Goal: Register for event/course

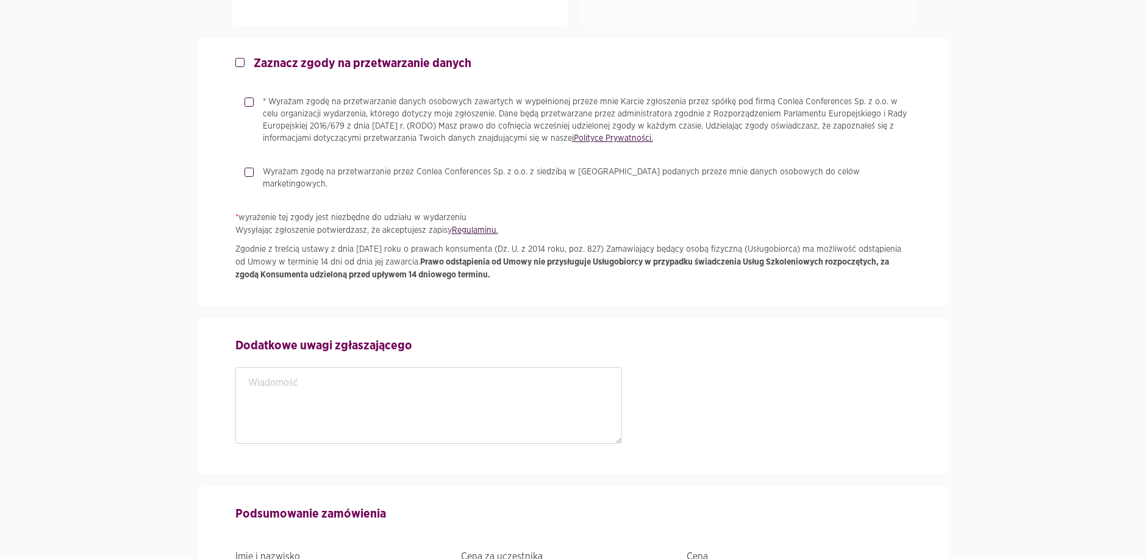
scroll to position [1906, 0]
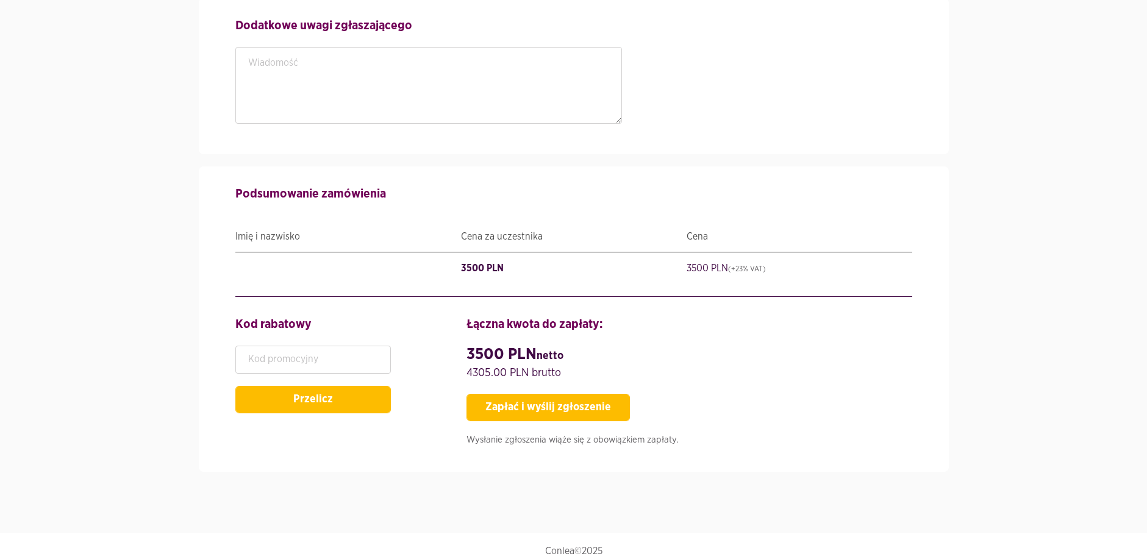
click at [477, 263] on s "3500 PLN" at bounding box center [482, 268] width 43 height 10
click at [542, 85] on textarea at bounding box center [428, 85] width 387 height 77
click at [619, 61] on textarea at bounding box center [428, 85] width 387 height 77
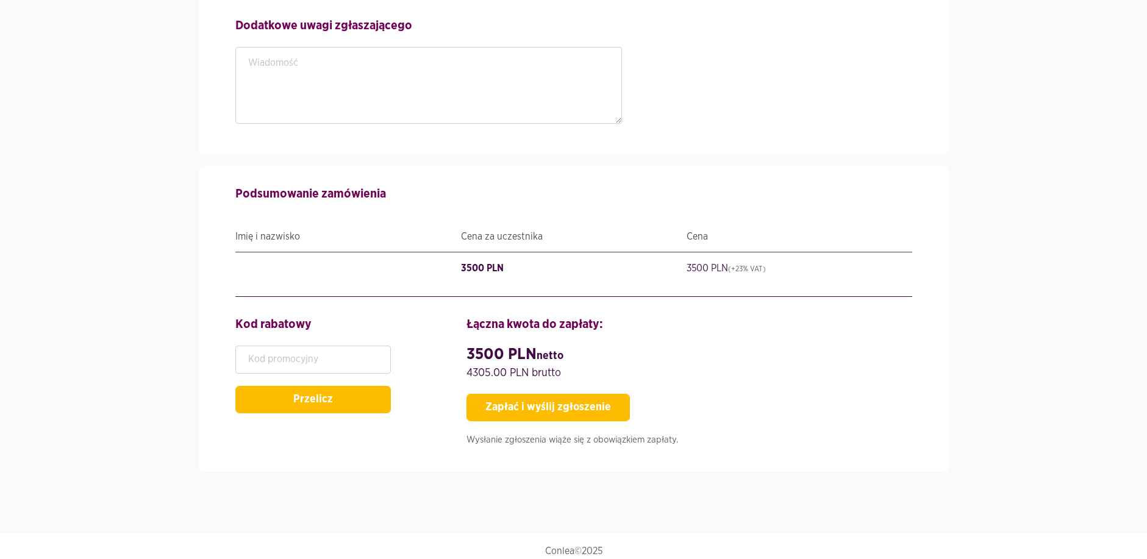
click at [603, 195] on div "Podsumowanie zamówienia Imię i nazwisko Cena za uczestnika Cena Imię i nazwisko…" at bounding box center [573, 319] width 677 height 306
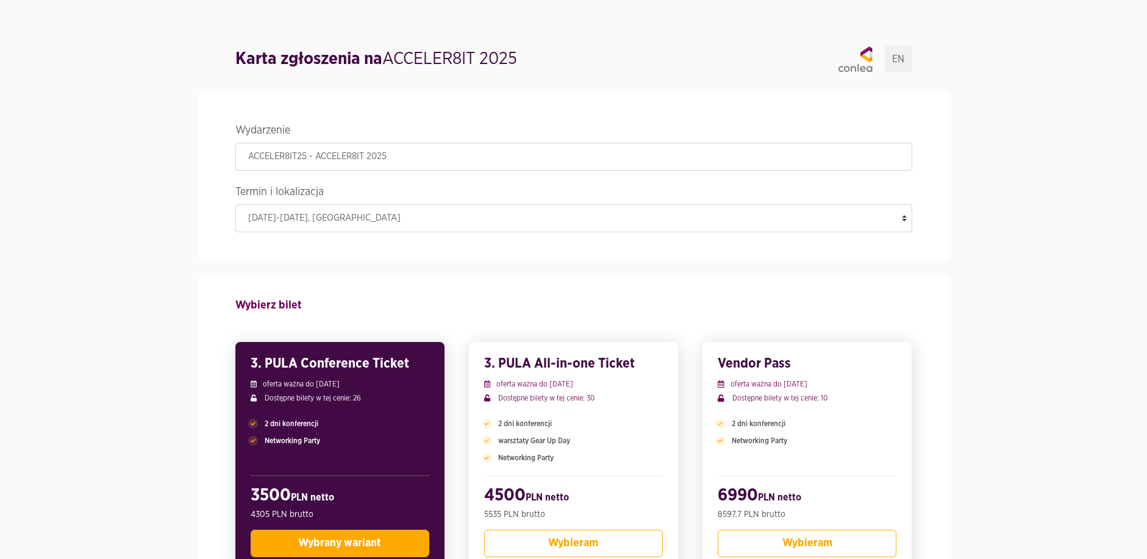
scroll to position [0, 0]
